Goal: Transaction & Acquisition: Obtain resource

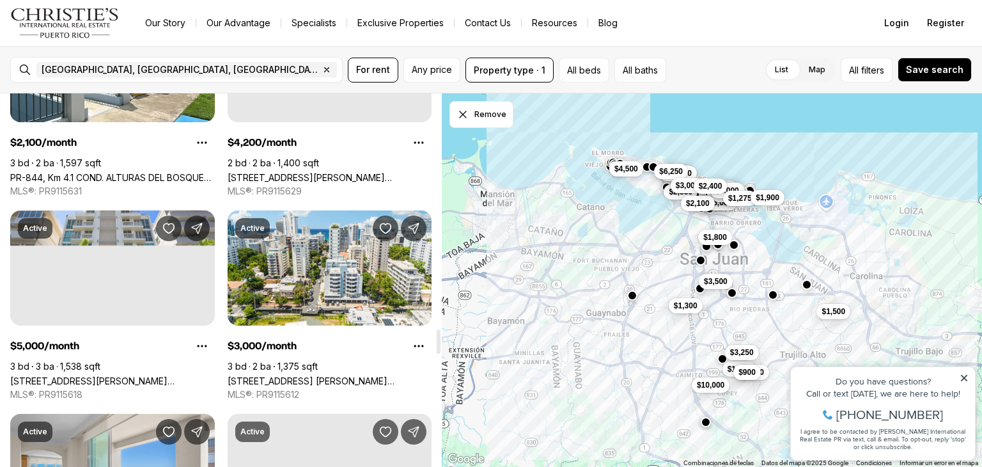
scroll to position [3639, 0]
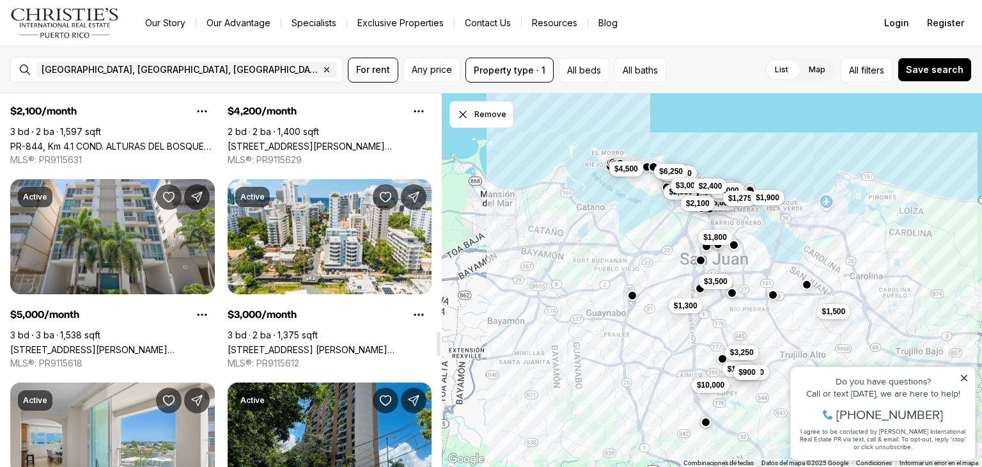
drag, startPoint x: 440, startPoint y: 110, endPoint x: 532, endPoint y: 346, distance: 253.8
click at [440, 346] on div at bounding box center [439, 343] width 4 height 24
click at [429, 72] on span "Any price" at bounding box center [432, 70] width 40 height 10
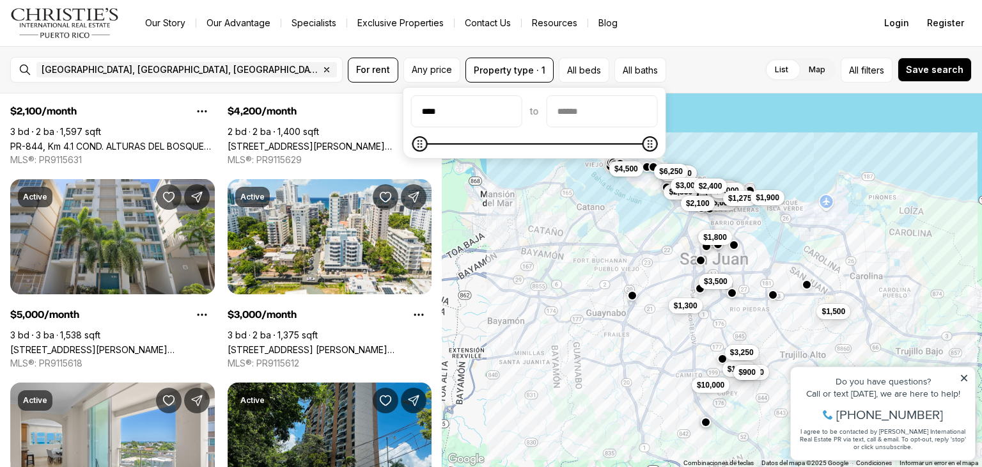
type input "****"
click at [635, 116] on input "priceMax" at bounding box center [602, 111] width 110 height 31
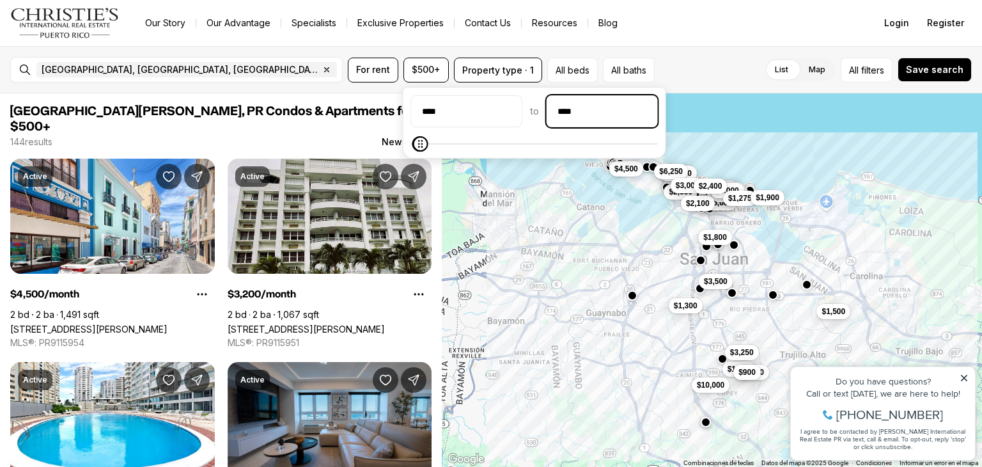
type input "****"
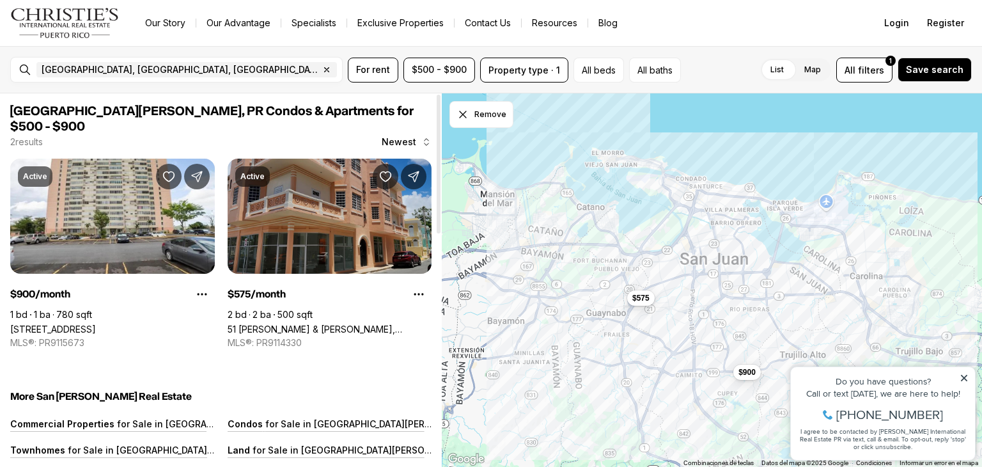
click at [348, 323] on link "51 [PERSON_NAME] & [PERSON_NAME], [GEOGRAPHIC_DATA][PERSON_NAME], 00921" at bounding box center [330, 328] width 205 height 11
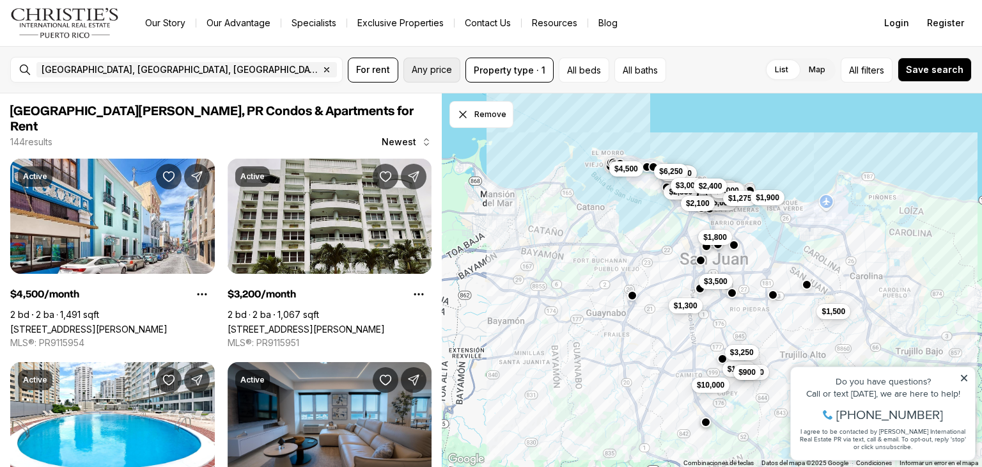
click at [433, 75] on button "Any price" at bounding box center [431, 70] width 57 height 25
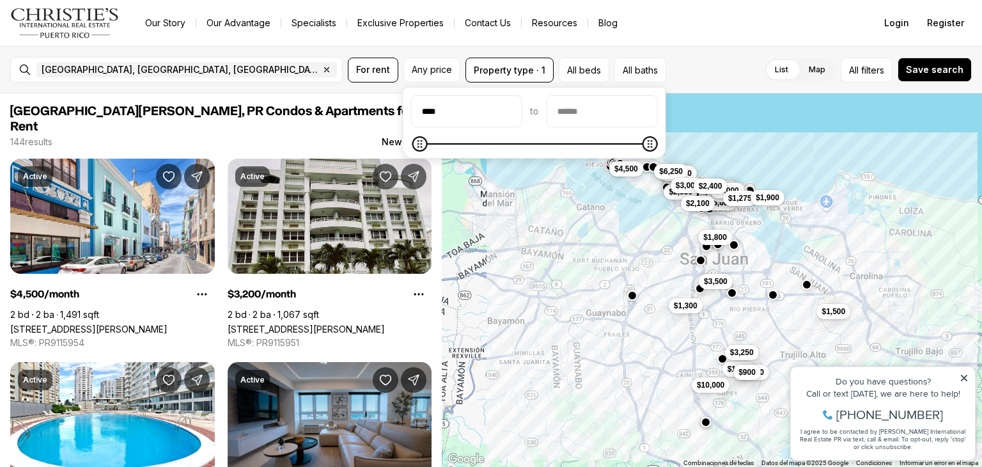
type input "****"
click at [612, 116] on input "priceMax" at bounding box center [602, 111] width 110 height 31
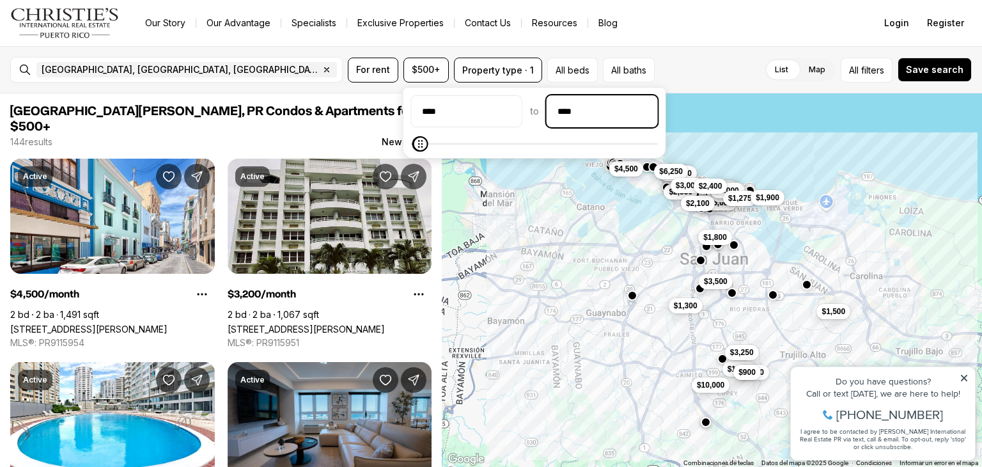
type input "****"
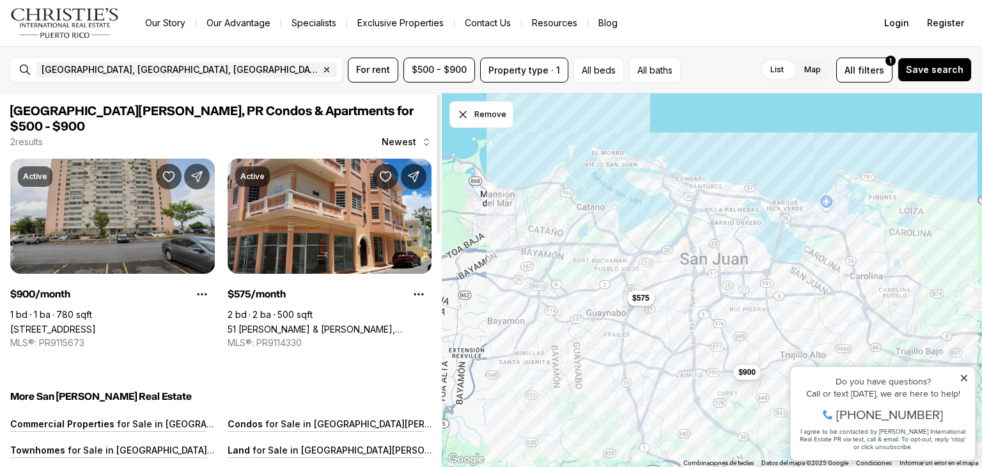
click at [96, 323] on link "[STREET_ADDRESS]" at bounding box center [53, 328] width 86 height 11
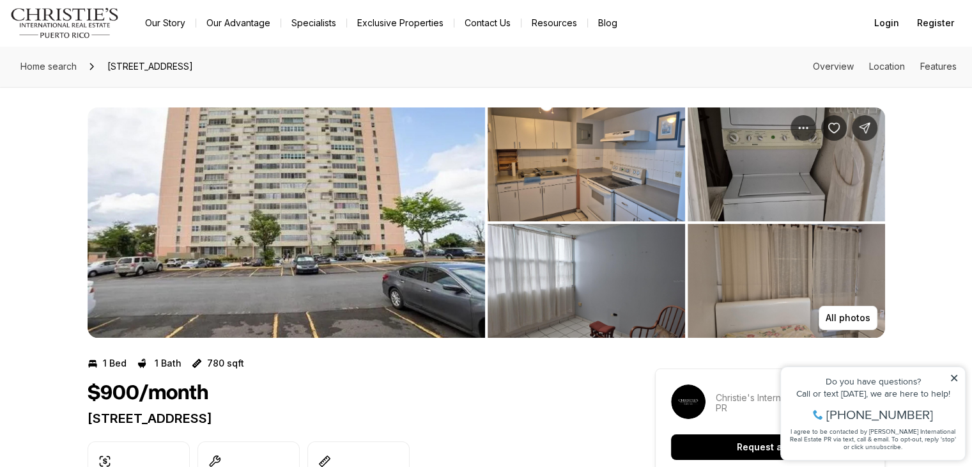
click at [636, 192] on img "View image gallery" at bounding box center [587, 164] width 198 height 114
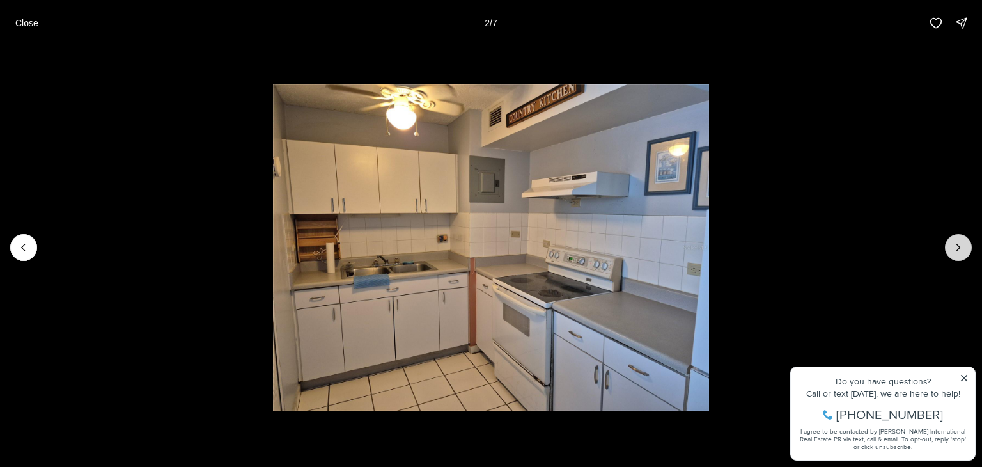
click at [955, 243] on icon "Next slide" at bounding box center [958, 247] width 13 height 13
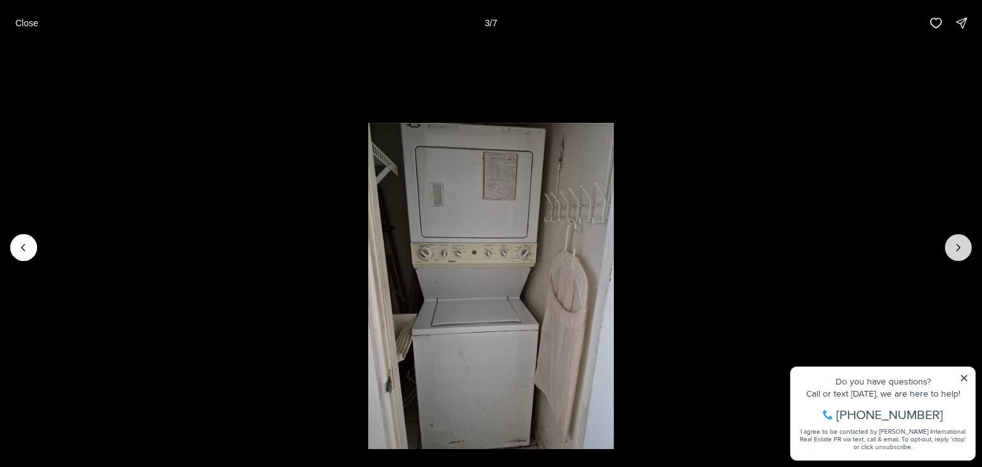
click at [955, 243] on icon "Next slide" at bounding box center [958, 247] width 13 height 13
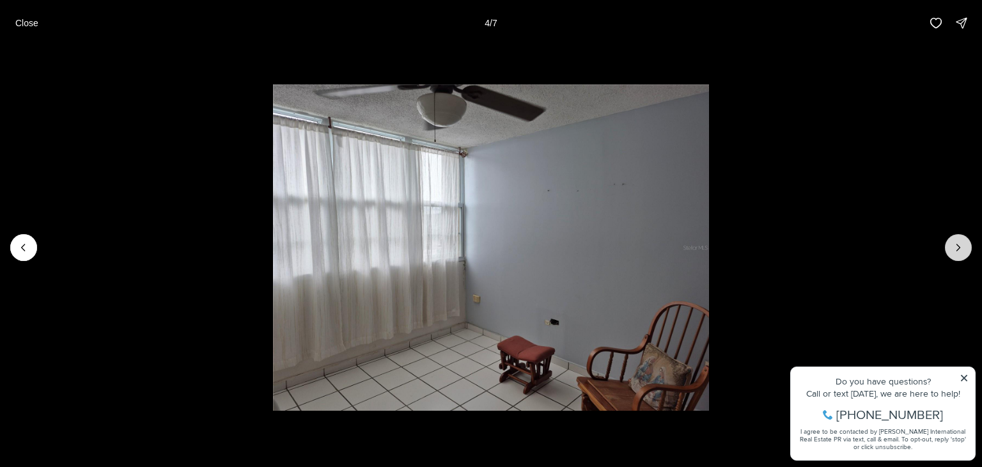
click at [955, 243] on icon "Next slide" at bounding box center [958, 247] width 13 height 13
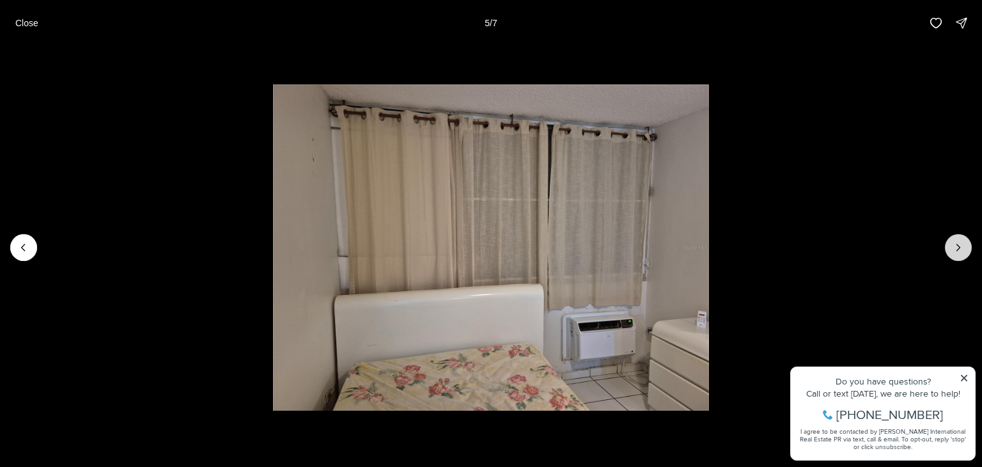
click at [955, 243] on icon "Next slide" at bounding box center [958, 247] width 13 height 13
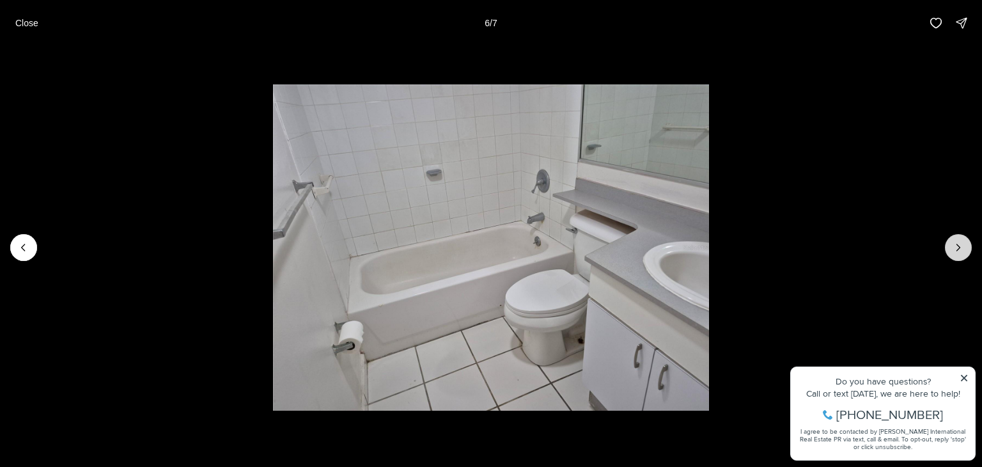
click at [955, 243] on icon "Next slide" at bounding box center [958, 247] width 13 height 13
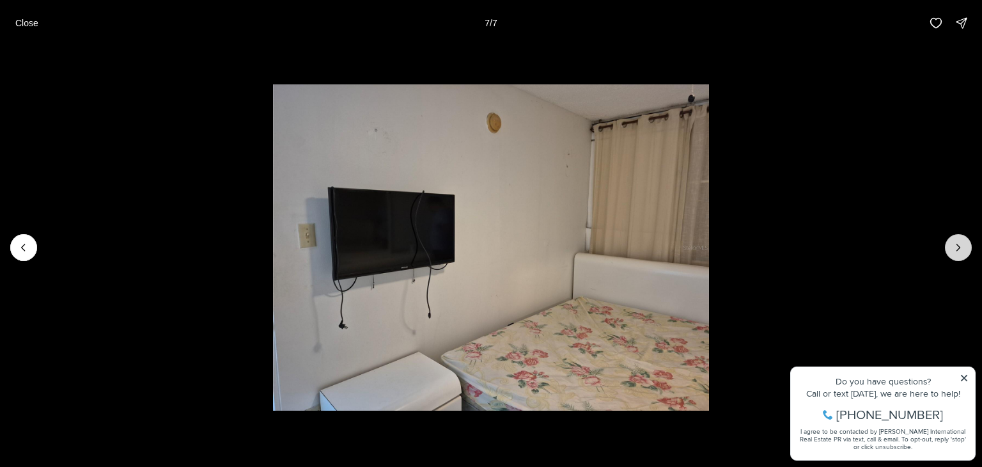
click at [955, 243] on div at bounding box center [958, 247] width 27 height 27
click at [28, 20] on p "Close" at bounding box center [26, 23] width 23 height 10
